Goal: Task Accomplishment & Management: Use online tool/utility

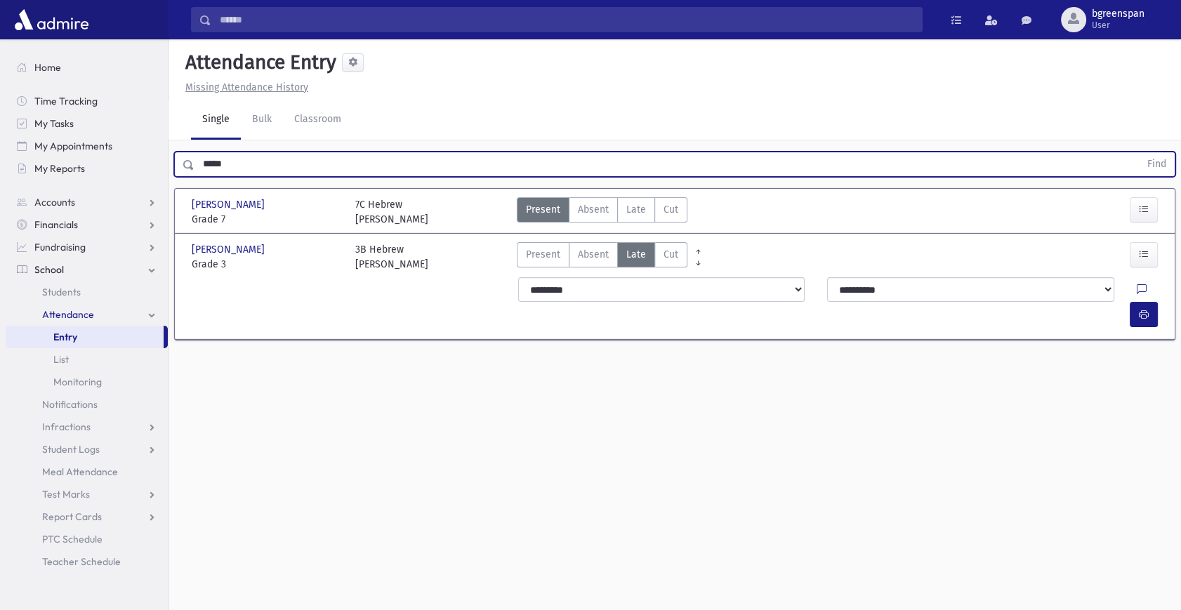
drag, startPoint x: 230, startPoint y: 166, endPoint x: 4, endPoint y: 174, distance: 226.8
click at [102, 172] on div "Search Results All Accounts" at bounding box center [590, 321] width 1181 height 642
type input "*"
click at [1138, 152] on button "Find" at bounding box center [1156, 164] width 36 height 24
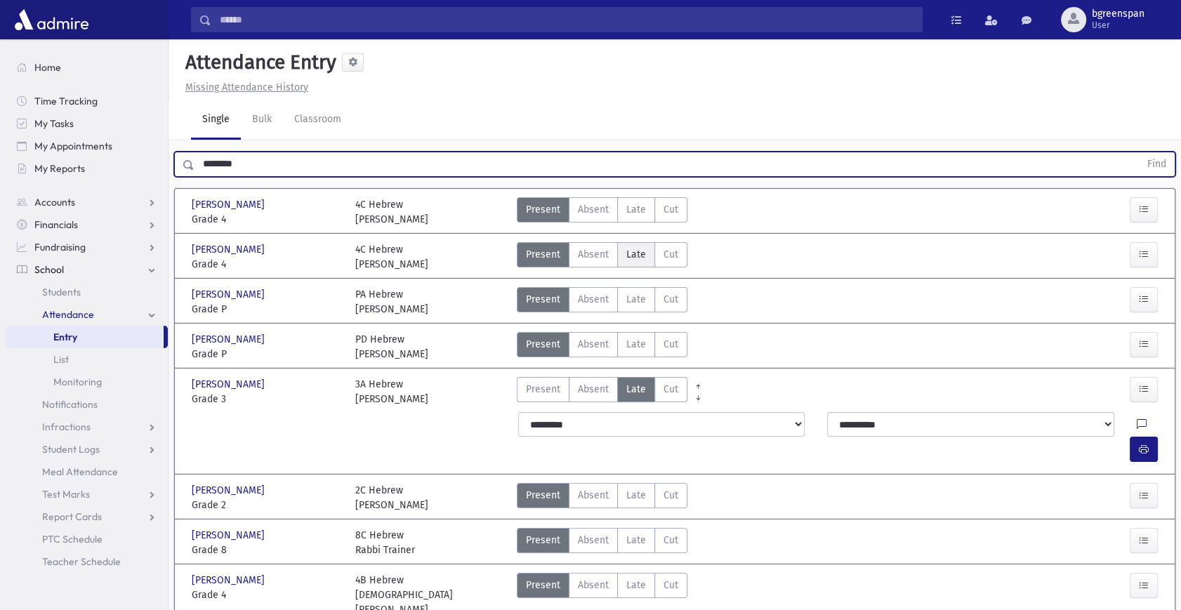
click at [637, 251] on span "Late" at bounding box center [636, 254] width 20 height 15
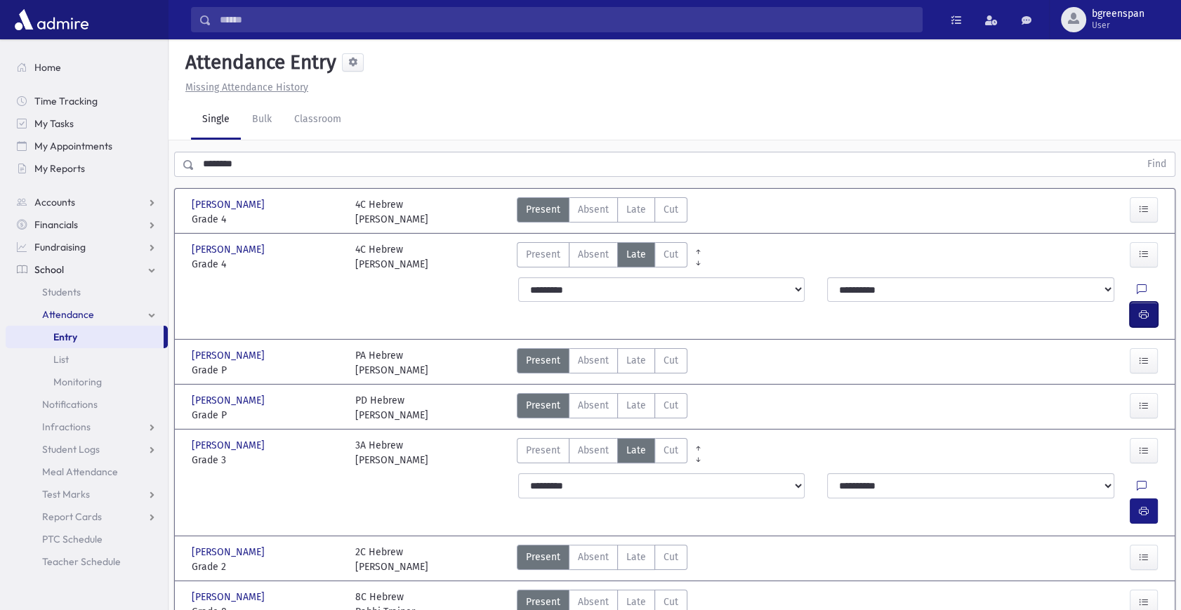
click at [1151, 302] on button "button" at bounding box center [1143, 314] width 28 height 25
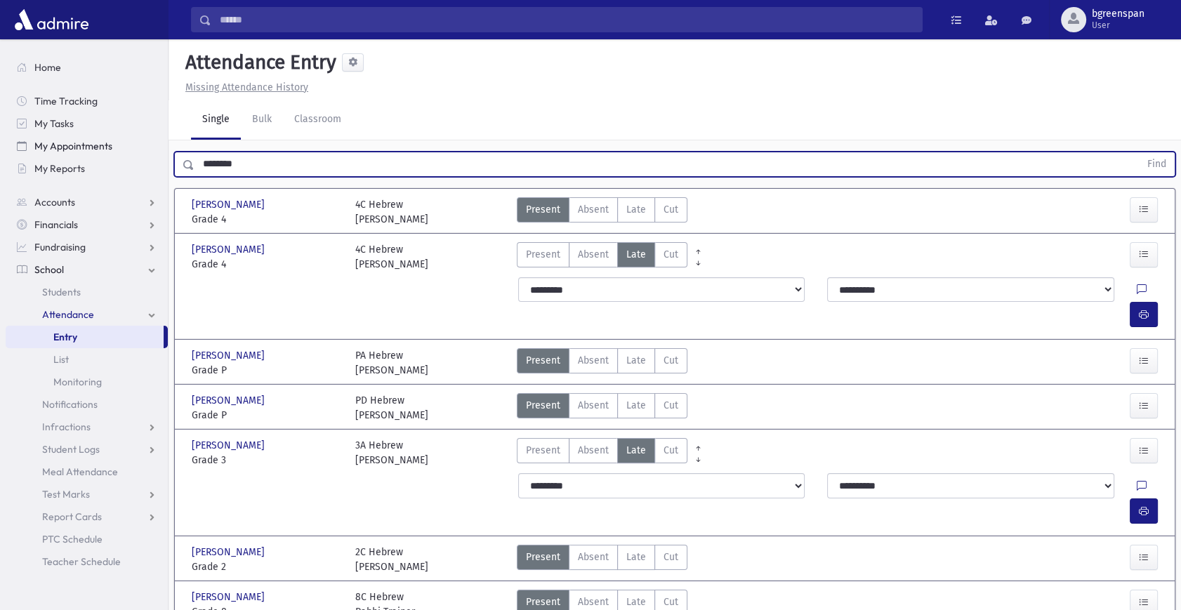
drag, startPoint x: 246, startPoint y: 164, endPoint x: 27, endPoint y: 147, distance: 220.3
click at [46, 151] on div "Search Results All Accounts" at bounding box center [590, 465] width 1181 height 931
type input "******"
click at [1138, 152] on button "Find" at bounding box center [1156, 164] width 36 height 24
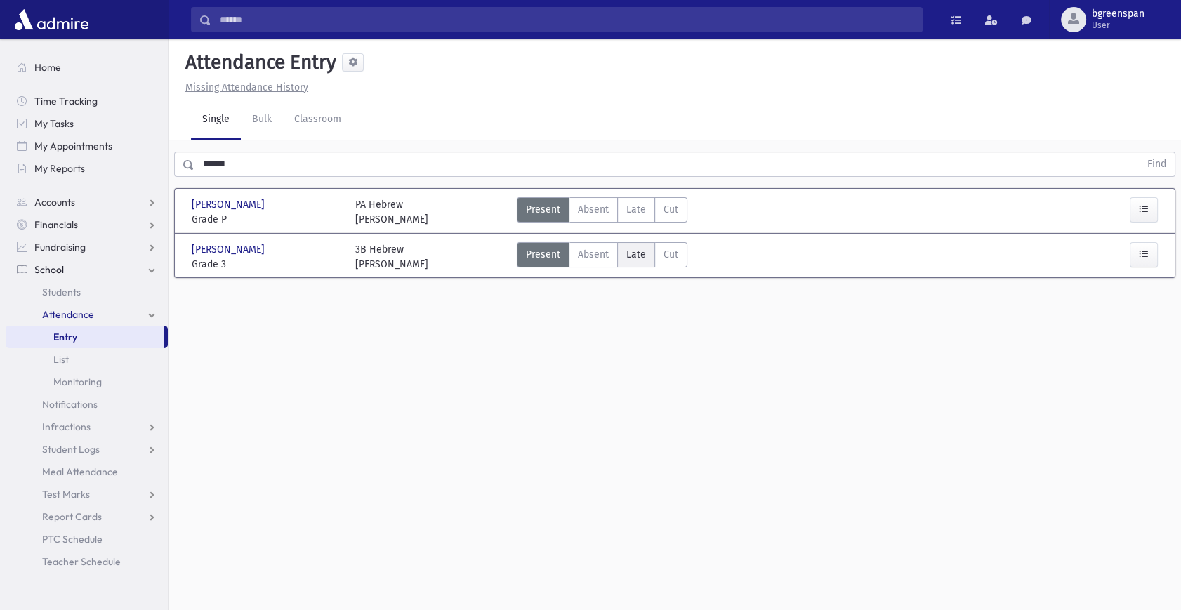
click at [644, 258] on label "Late Late" at bounding box center [636, 254] width 38 height 25
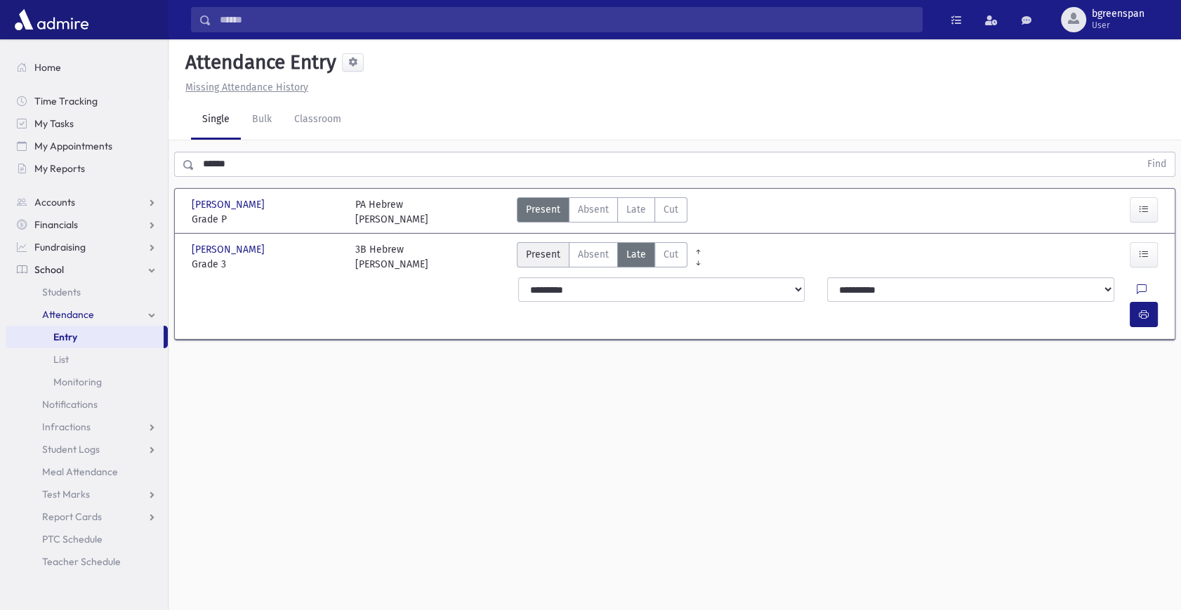
click at [539, 255] on span "Present" at bounding box center [543, 254] width 34 height 15
